Goal: Task Accomplishment & Management: Complete application form

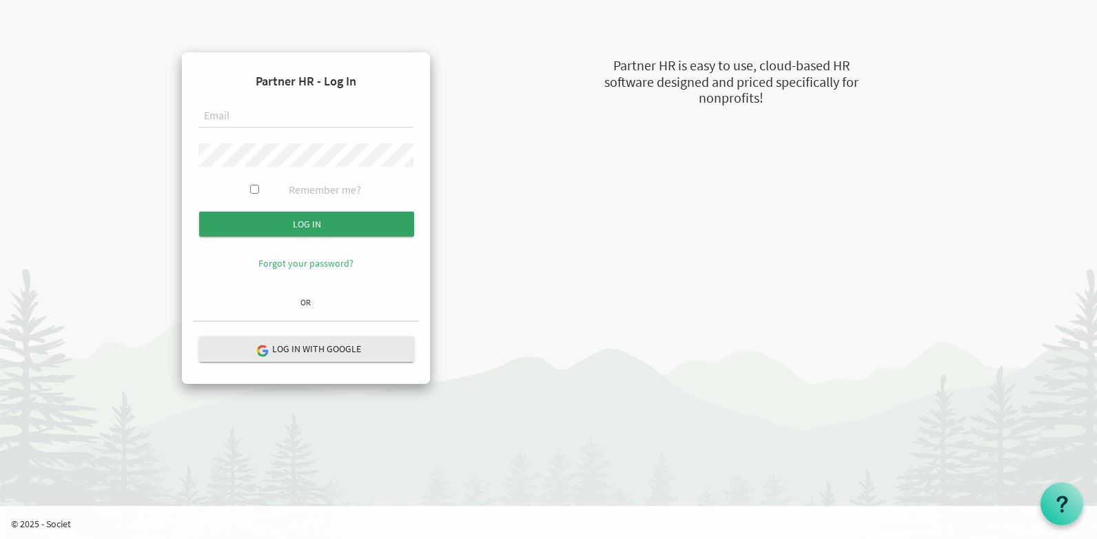
type input "stepcenter@stepind.org"
click at [295, 227] on input "submit" at bounding box center [306, 223] width 215 height 25
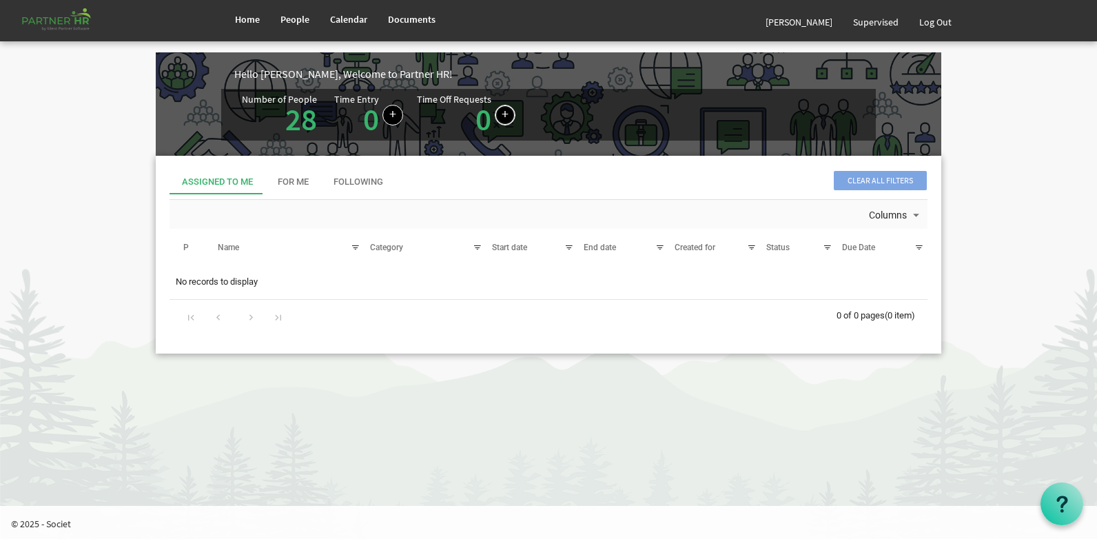
click at [499, 114] on link at bounding box center [505, 115] width 21 height 21
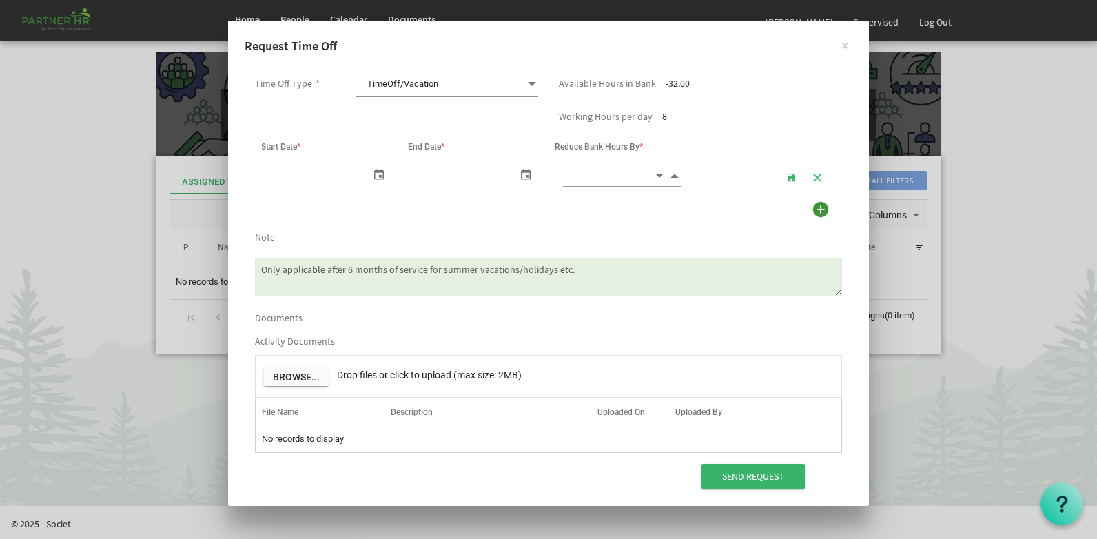
scroll to position [0, 14]
click at [375, 173] on span "select" at bounding box center [379, 174] width 17 height 20
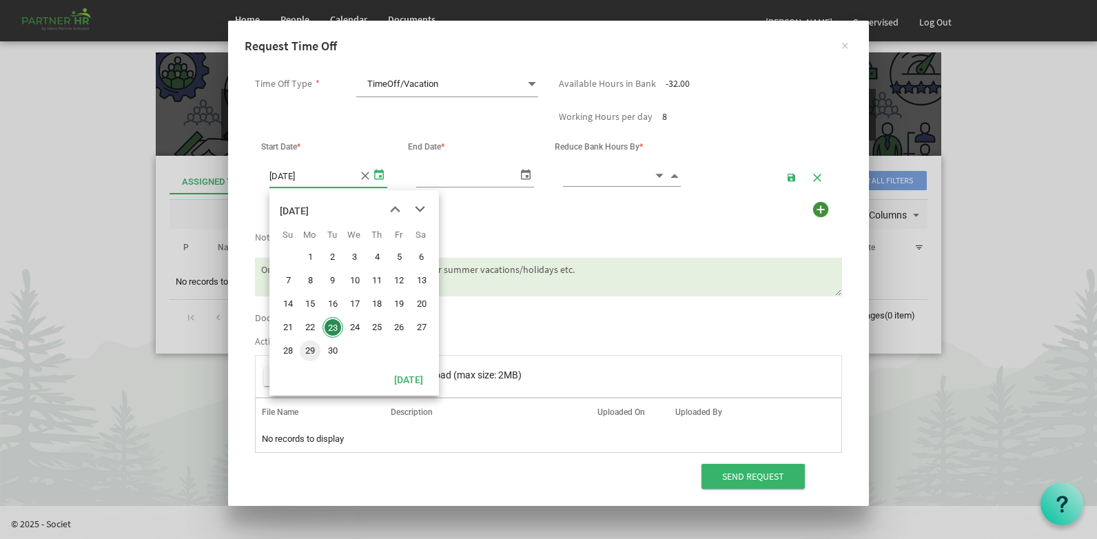
click at [309, 350] on span "29" at bounding box center [310, 350] width 21 height 21
type input "[DATE]"
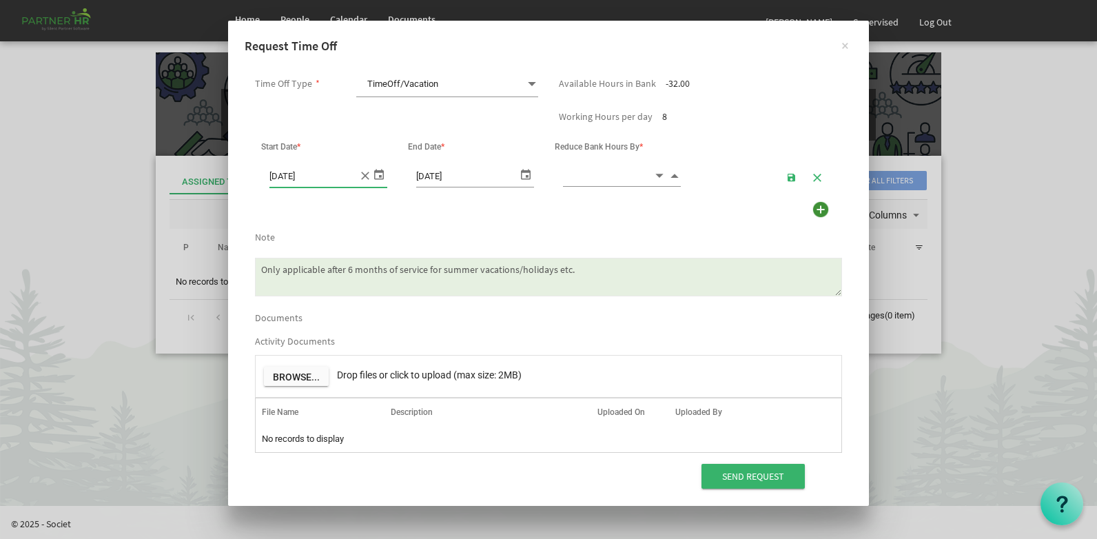
click at [523, 171] on span "select" at bounding box center [525, 174] width 17 height 20
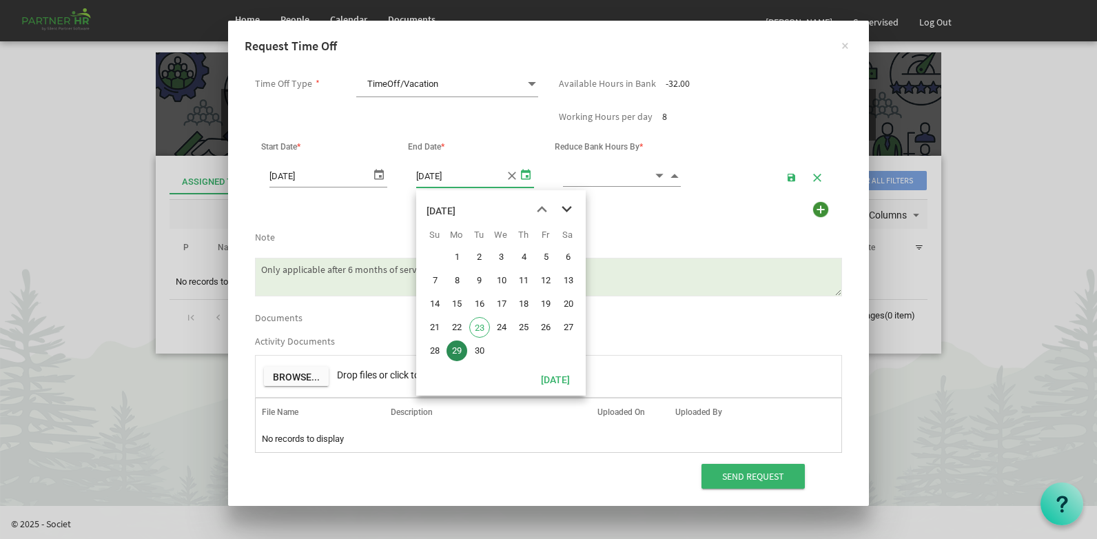
click at [565, 207] on span "next month" at bounding box center [566, 209] width 24 height 25
click at [520, 257] on span "2" at bounding box center [523, 257] width 21 height 21
type input "10/2/2025"
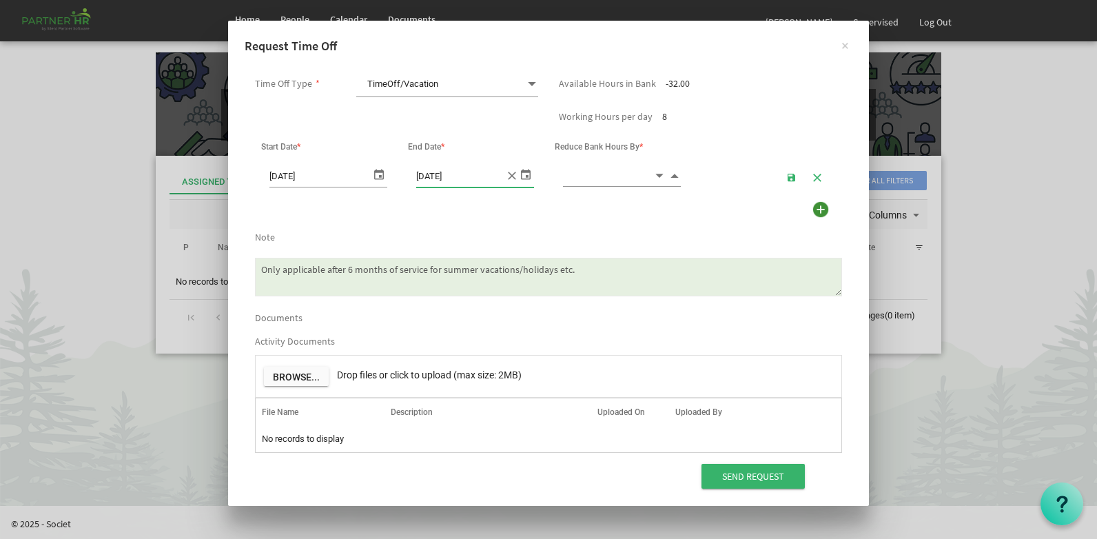
click at [532, 80] on span at bounding box center [532, 83] width 12 height 19
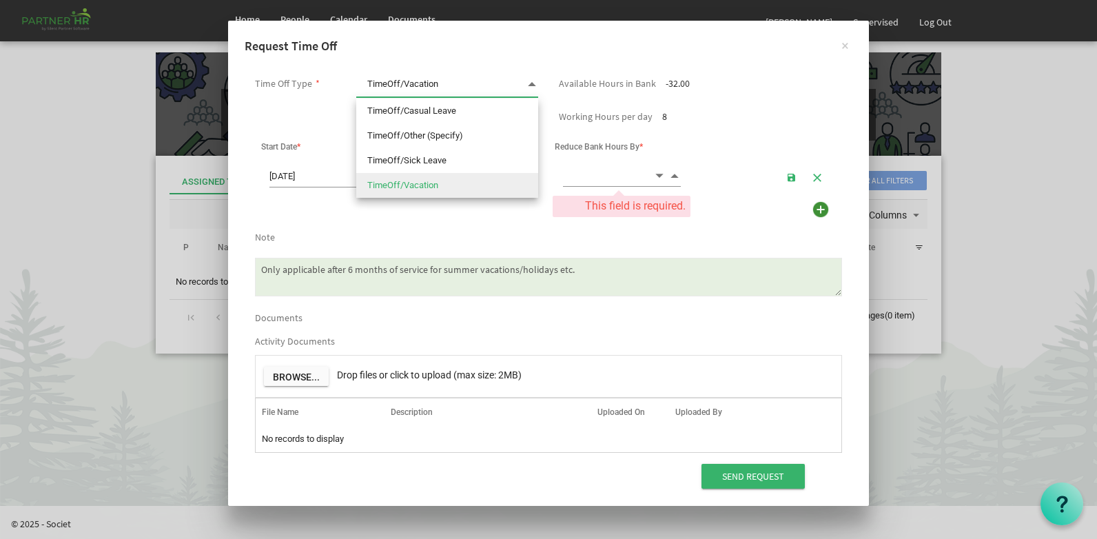
scroll to position [0, 0]
click at [439, 116] on li "TimeOff/Casual Leave" at bounding box center [447, 110] width 182 height 25
type input "TimeOff/Casual Leave"
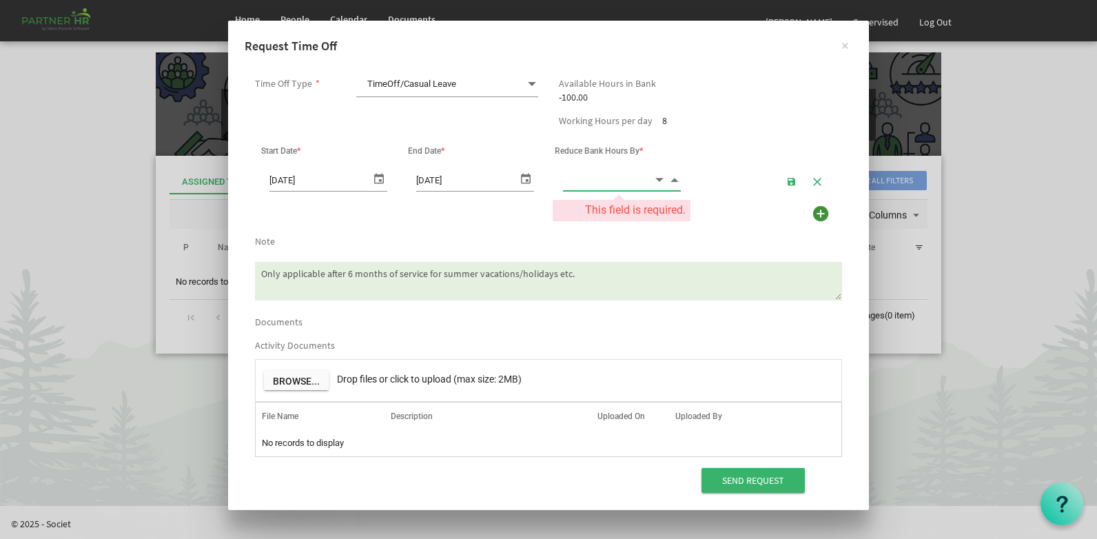
click at [596, 185] on input at bounding box center [608, 179] width 90 height 21
type input "32.00"
click at [612, 238] on div "Note" at bounding box center [548, 238] width 607 height 19
click at [309, 277] on textarea "Only applicable after 6 months of service for summer vacations/holidays etc." at bounding box center [548, 281] width 587 height 39
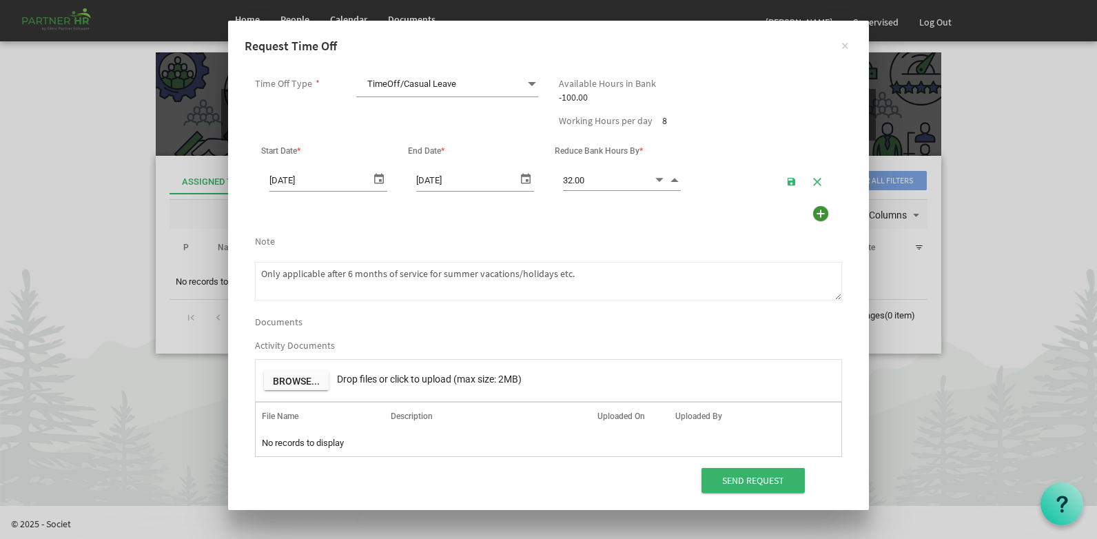
drag, startPoint x: 578, startPoint y: 276, endPoint x: 171, endPoint y: 256, distance: 407.5
click at [171, 256] on div "× Request Time Off Time Off Type * TimeOff/Casual Leave TimeOff/Casual Leave Av…" at bounding box center [548, 269] width 1097 height 539
click at [278, 273] on textarea "Only applicable after 6 months of service for summer vacations/holidays etc." at bounding box center [548, 281] width 587 height 39
click at [329, 269] on textarea "Only applicable after 6 months of service for summer vacations/holidays etc." at bounding box center [548, 281] width 587 height 39
drag, startPoint x: 401, startPoint y: 276, endPoint x: 328, endPoint y: 276, distance: 73.0
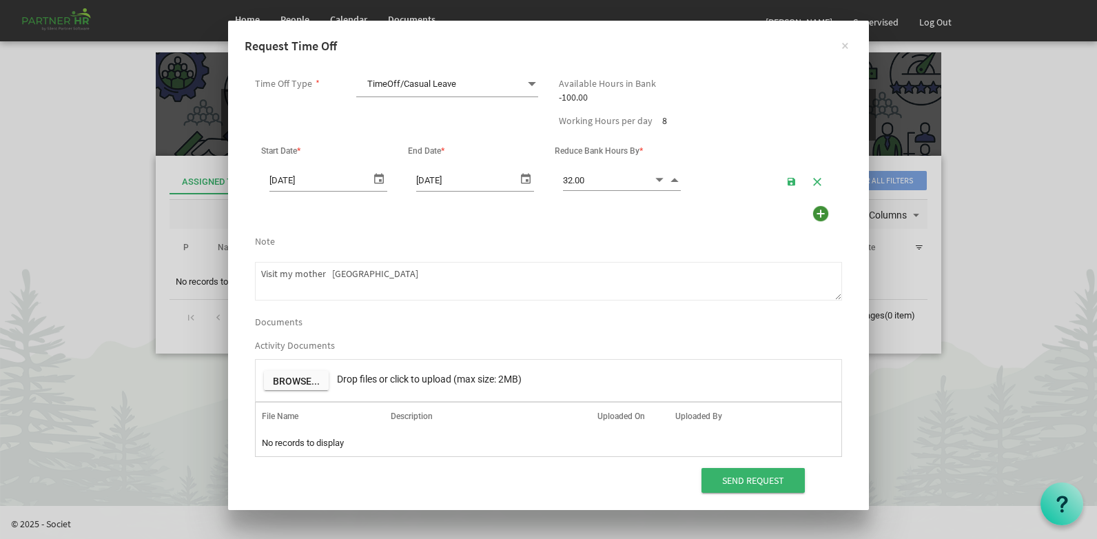
click at [328, 276] on textarea "Only applicable after 6 months of service for summer vacations/holidays etc." at bounding box center [548, 281] width 587 height 39
type textarea "Visit my mother"
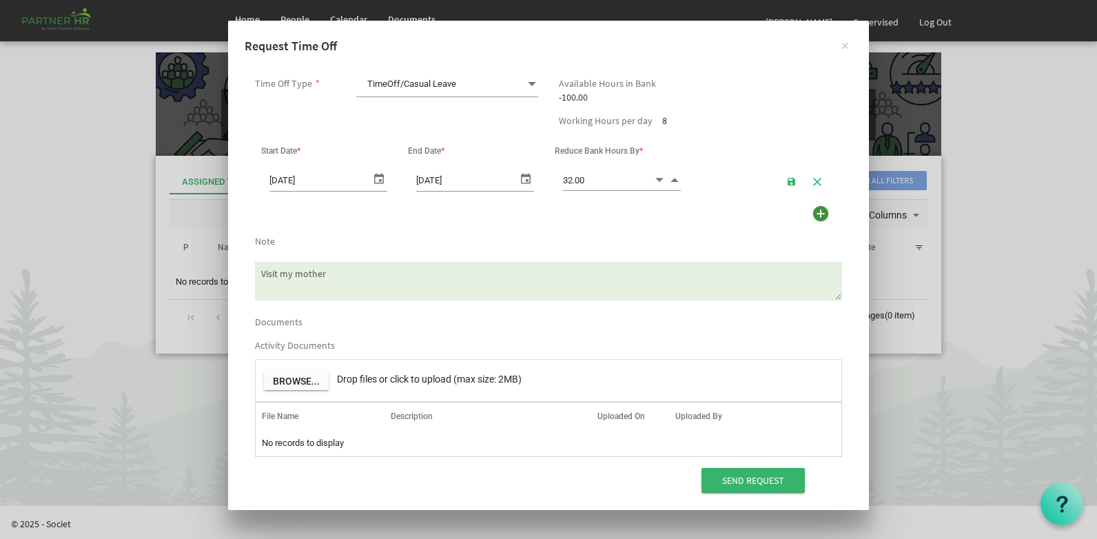
click at [838, 480] on div "Send Request" at bounding box center [776, 480] width 152 height 28
click at [749, 481] on input "Send Request" at bounding box center [752, 480] width 103 height 25
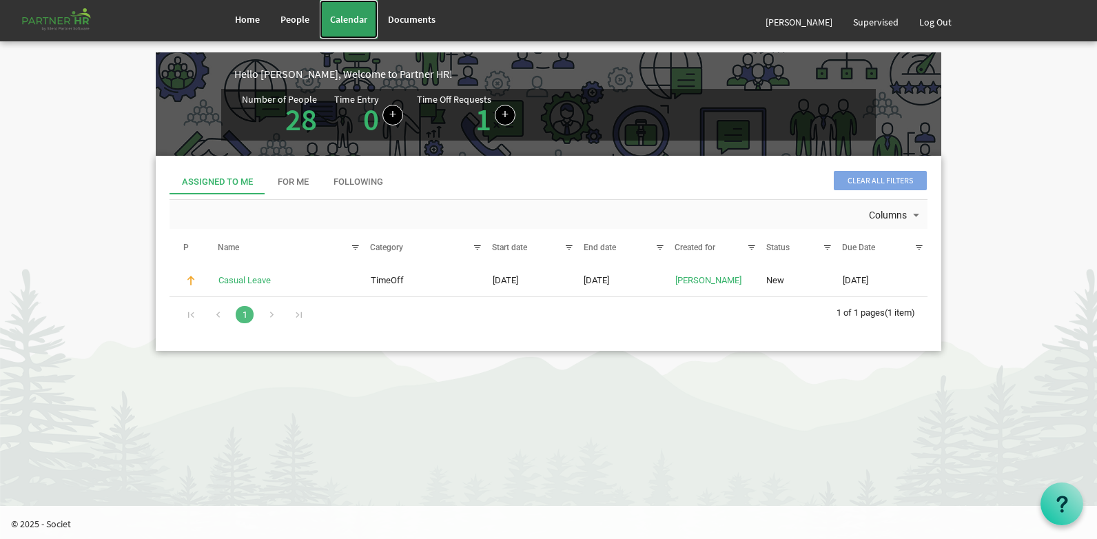
click at [353, 15] on span "Calendar" at bounding box center [348, 19] width 37 height 12
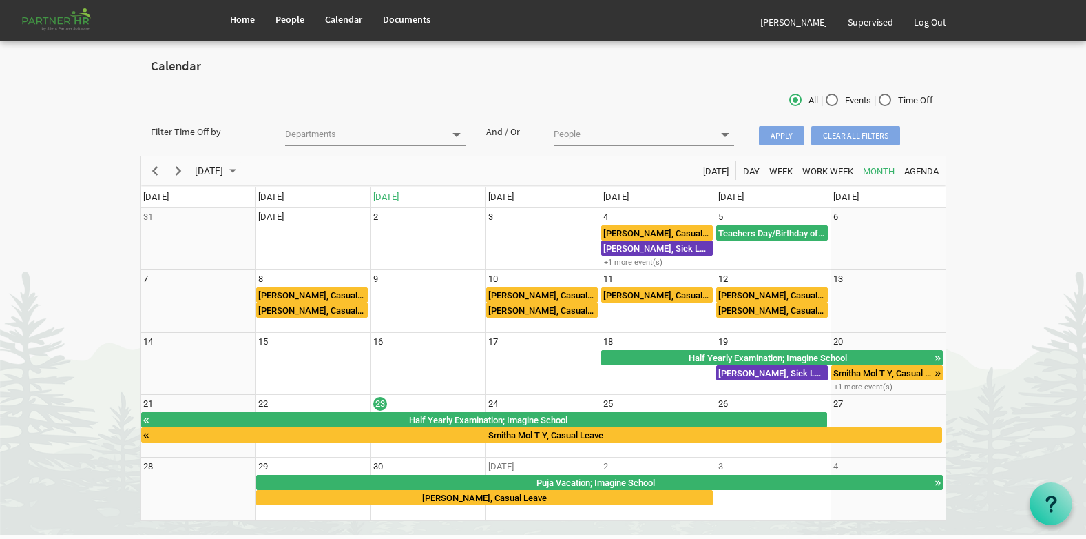
scroll to position [29, 0]
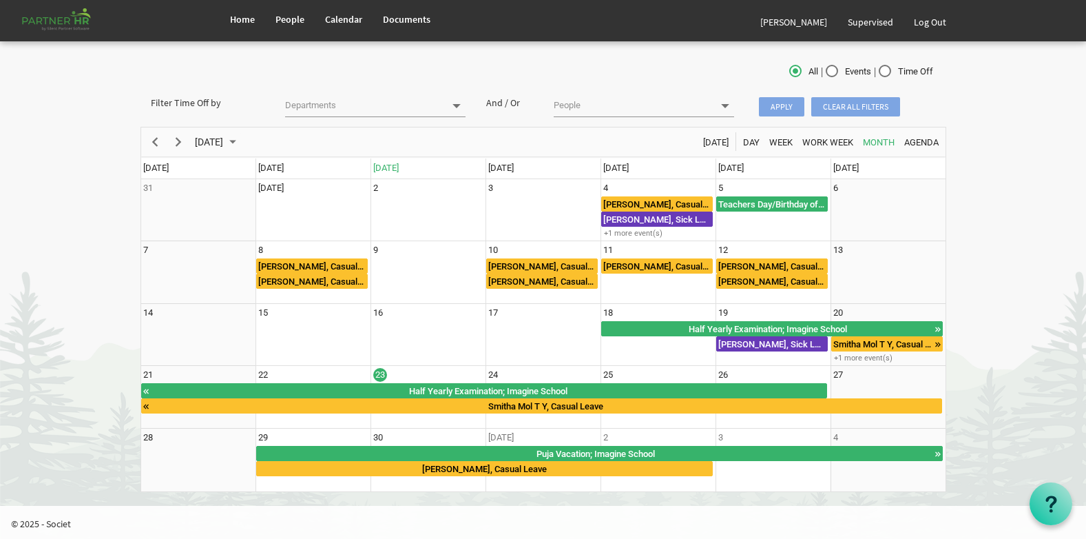
click at [1024, 355] on body "Home People Calendar" at bounding box center [543, 238] width 1086 height 534
click at [248, 25] on span "Home" at bounding box center [242, 19] width 25 height 12
